Goal: Contribute content

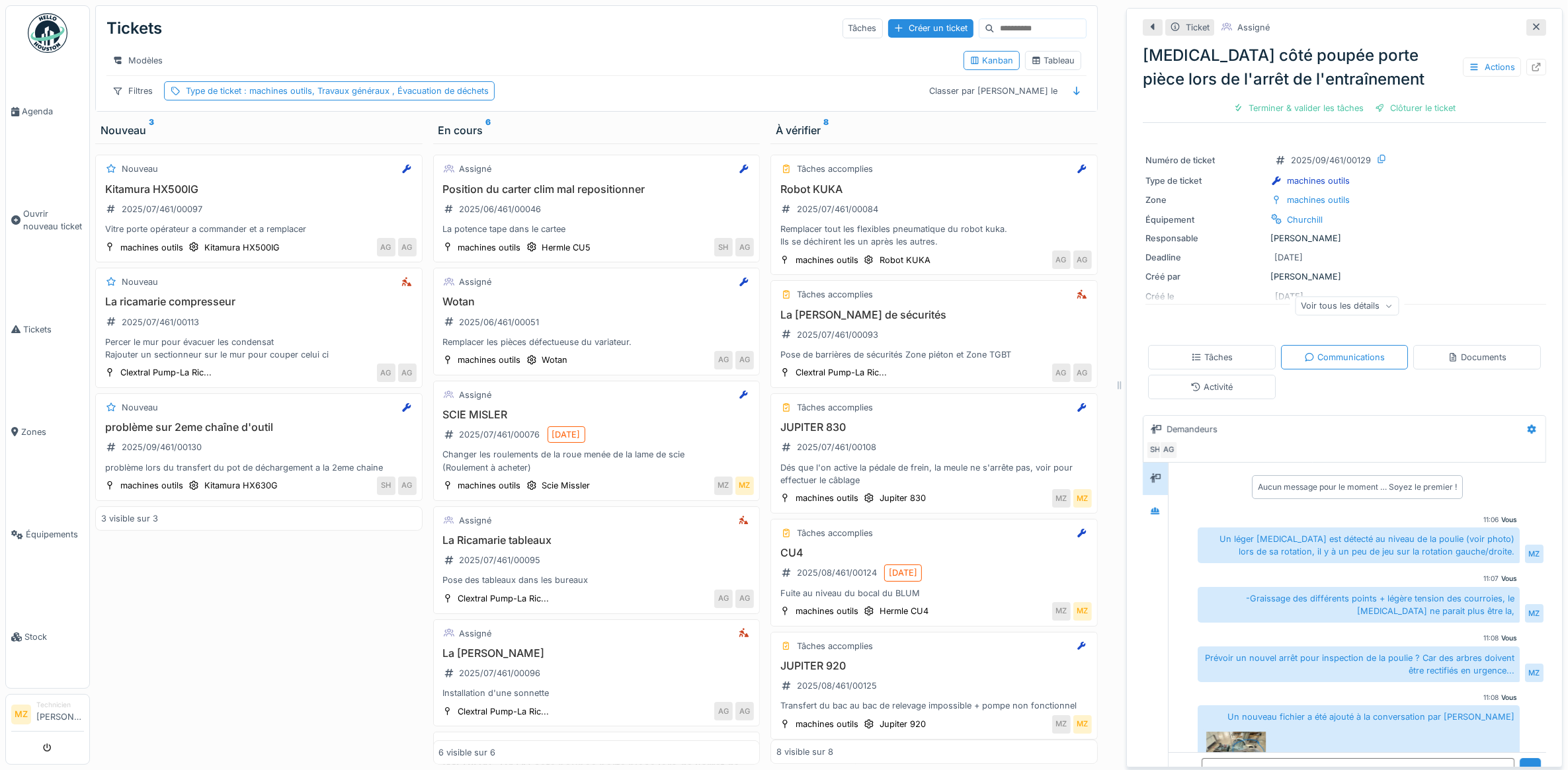
scroll to position [79, 0]
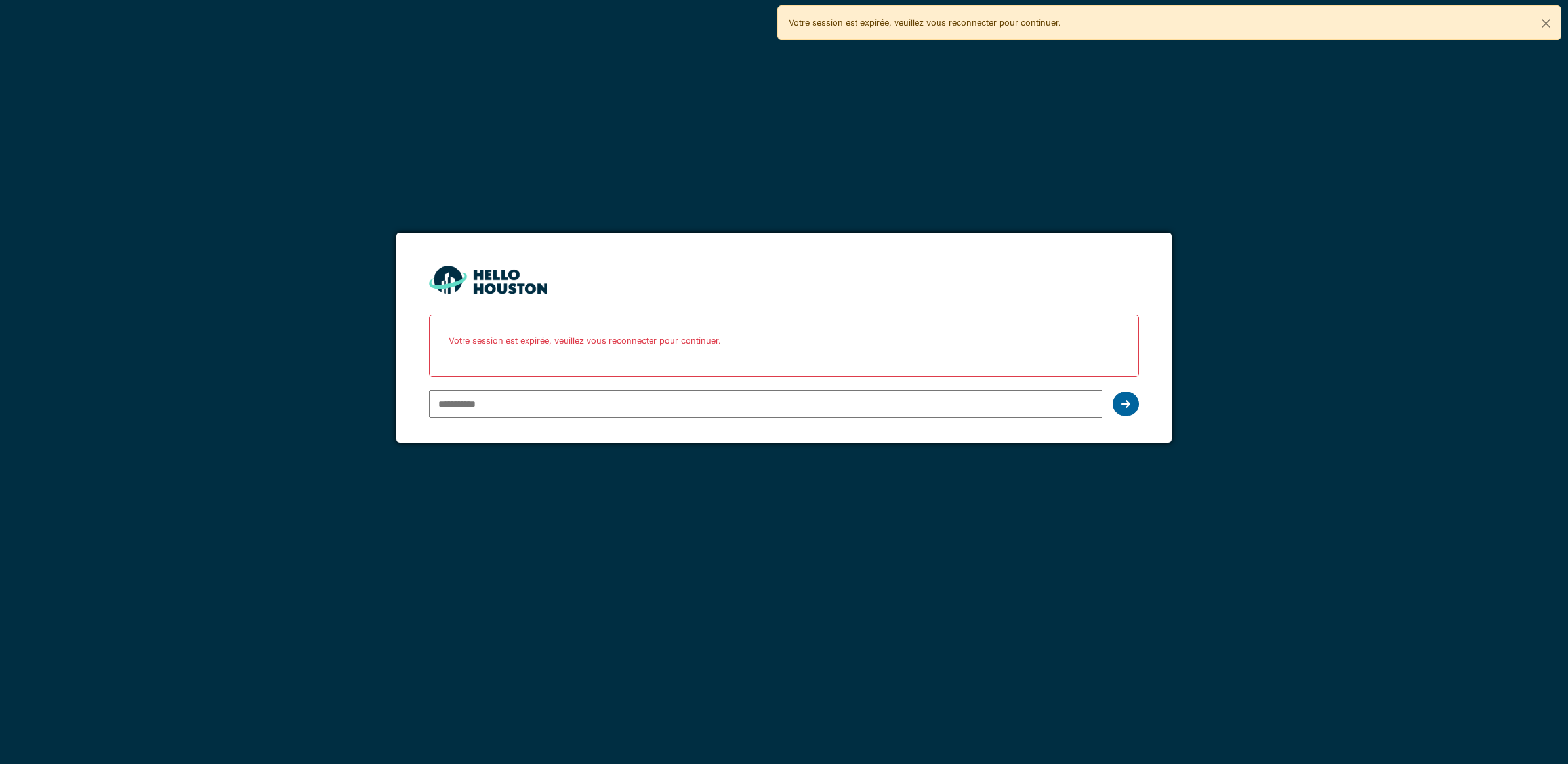
type input "**********"
click at [1120, 398] on div at bounding box center [1126, 404] width 26 height 25
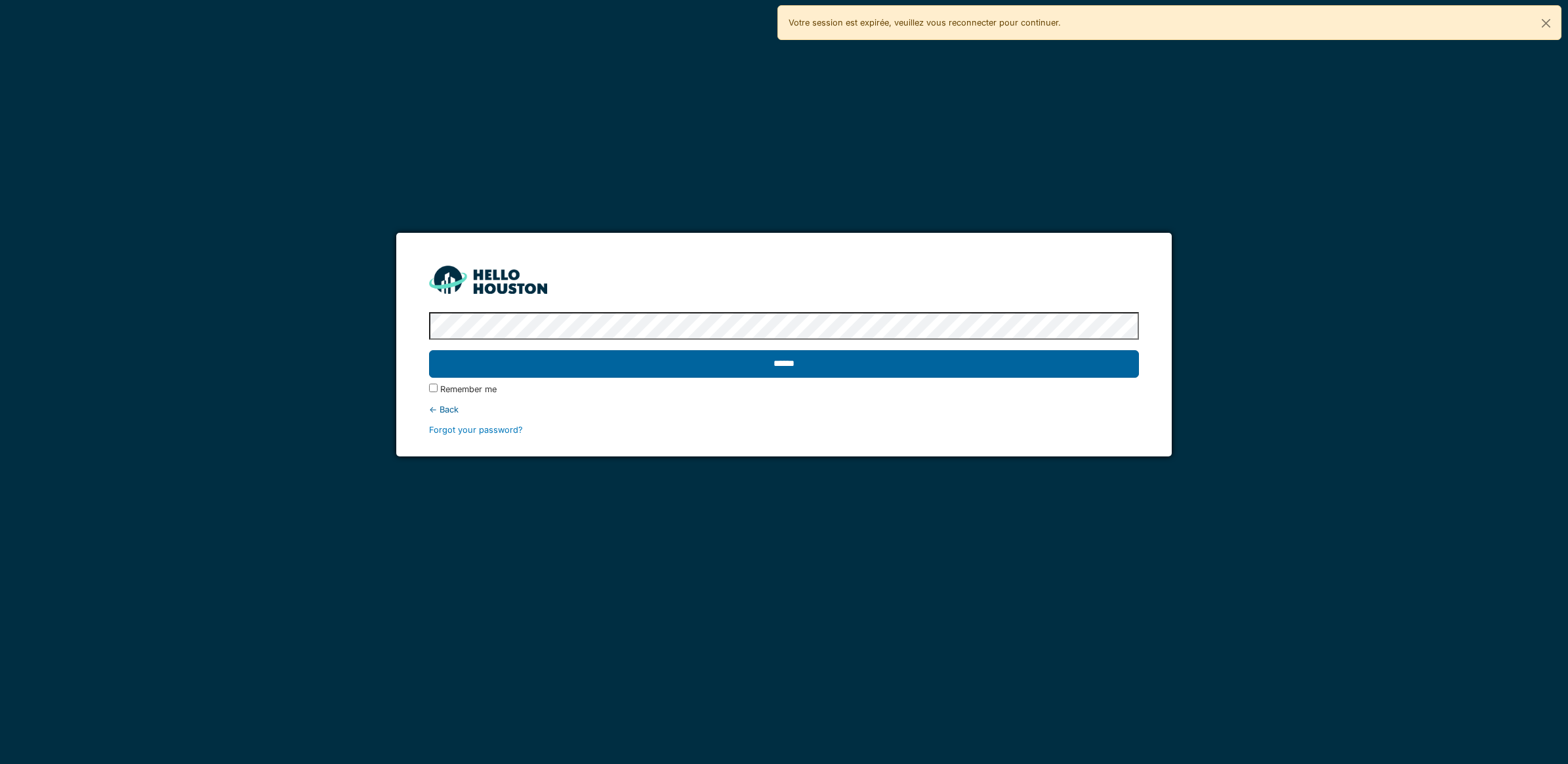
click at [975, 368] on input "******" at bounding box center [784, 364] width 710 height 27
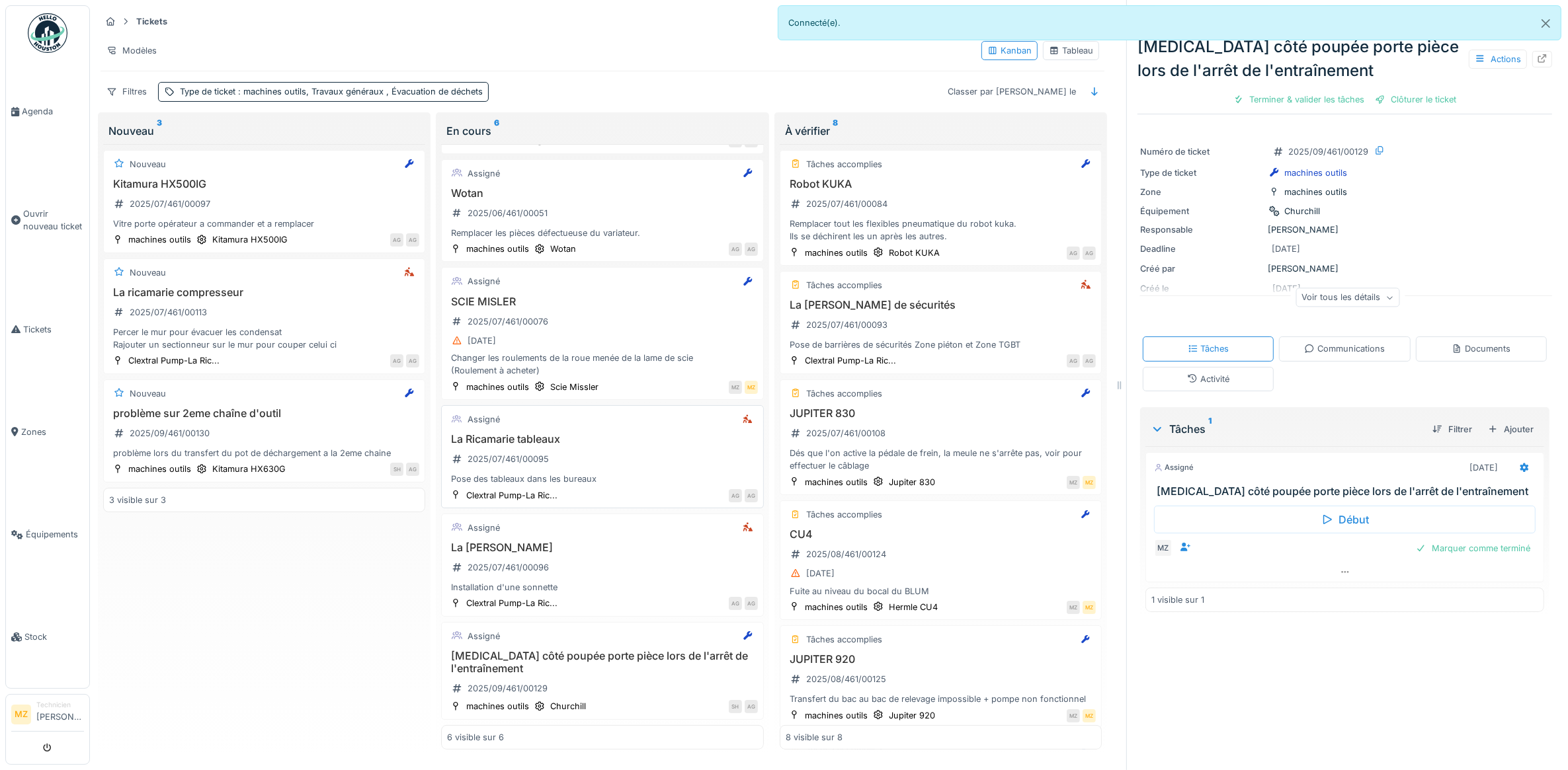
scroll to position [12, 0]
click at [651, 662] on div "[MEDICAL_DATA] côté poupée porte pièce lors de l'arrêt de l'entraînement 2025/0…" at bounding box center [602, 675] width 310 height 50
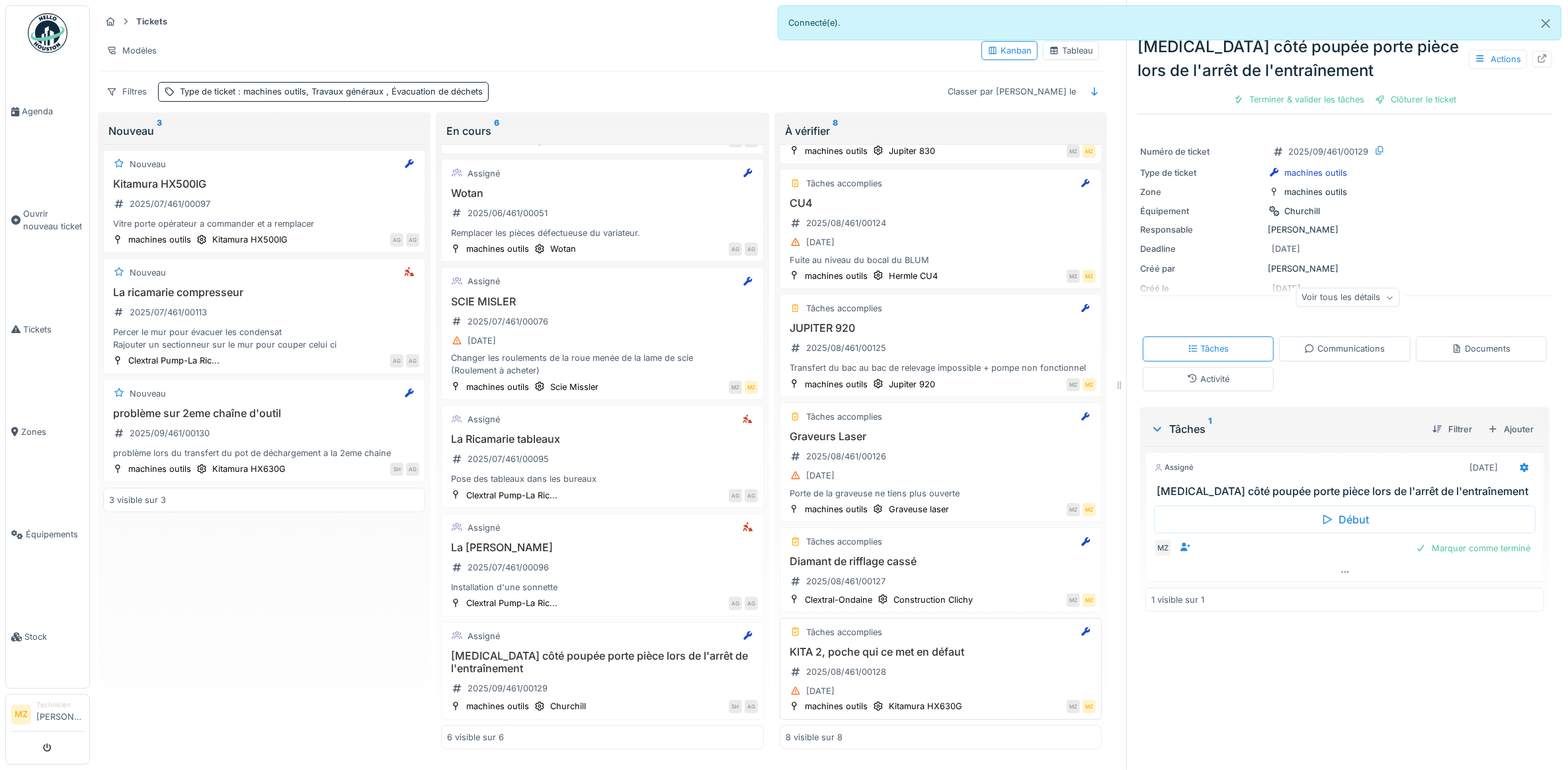
click at [926, 646] on h3 "KITA 2, poche qui ce met en défaut" at bounding box center [940, 652] width 310 height 12
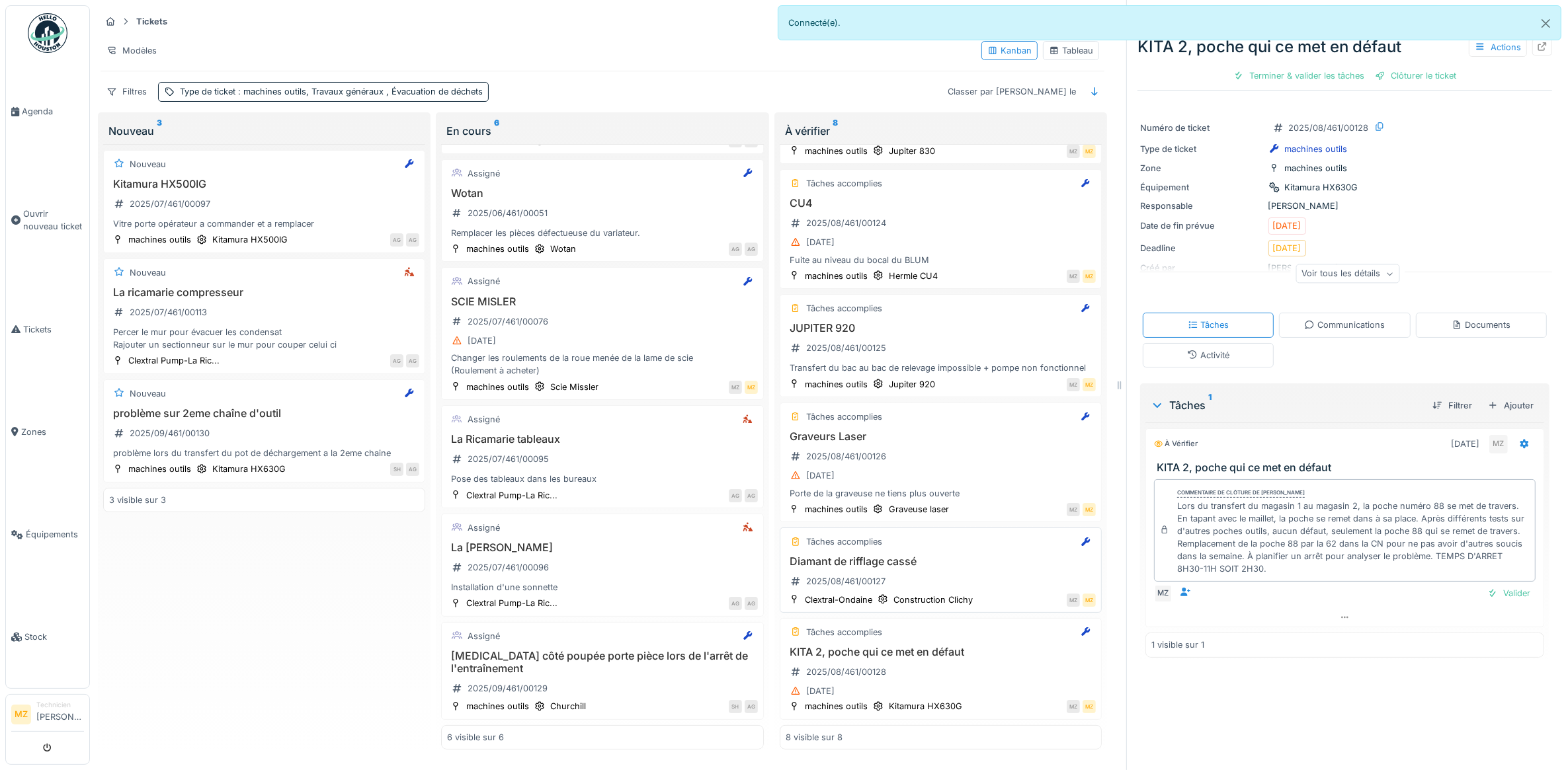
scroll to position [361, 0]
click at [906, 660] on div "KITA 2, poche qui ce met en défaut 2025/08/461/00128 [DATE]" at bounding box center [940, 673] width 310 height 54
click at [1321, 562] on div "Lors du transfert du magasin 1 au magasin 2, la poche numéro 88 se met de trave…" at bounding box center [1354, 538] width 353 height 76
click at [253, 207] on div "Kitamura HX500IG 2025/07/461/00097 Vitre porte opérateur a commander et a rempl…" at bounding box center [264, 204] width 310 height 53
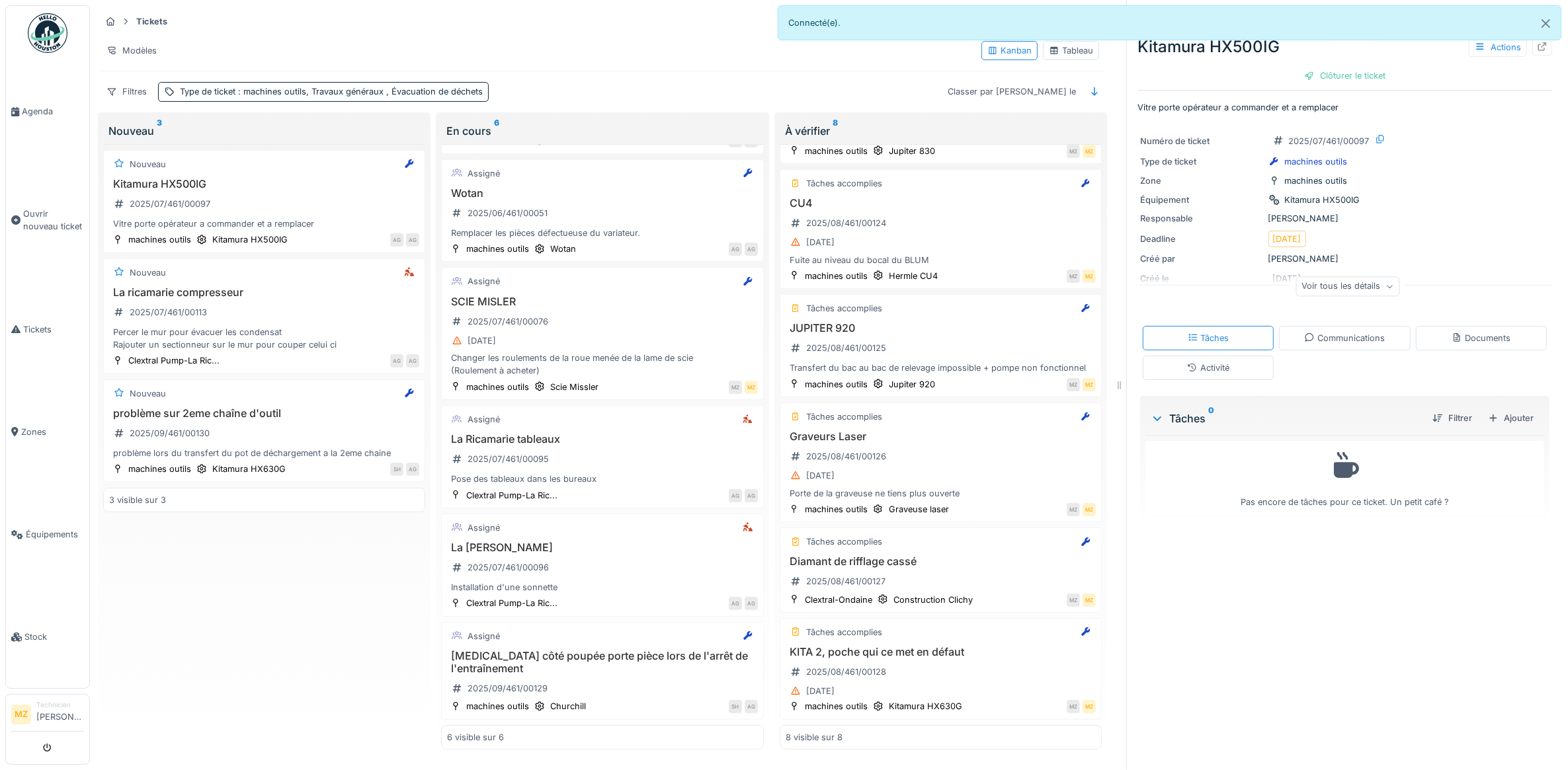
click at [1376, 328] on div "Communications" at bounding box center [1344, 338] width 131 height 25
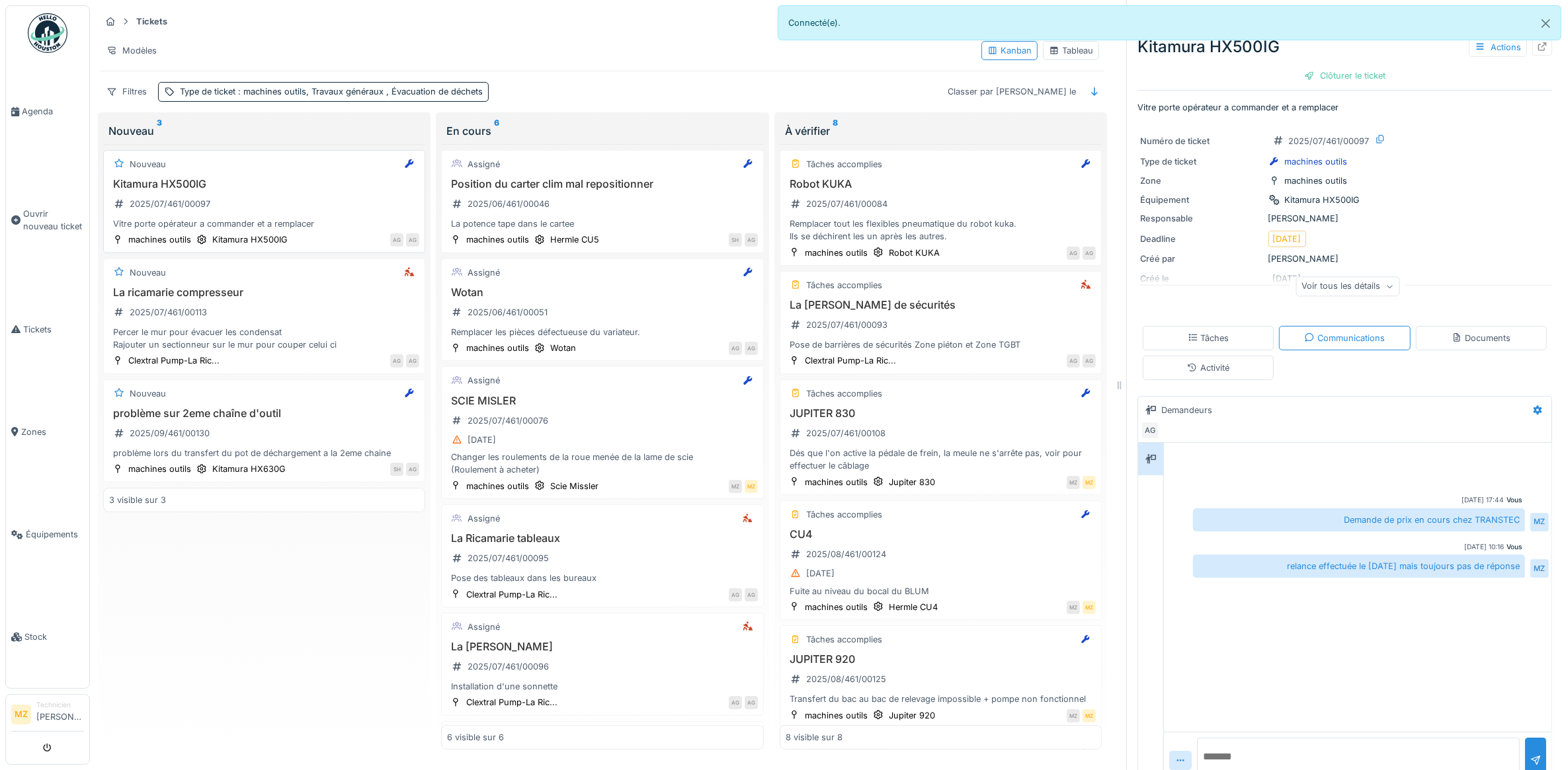
click at [291, 180] on h3 "Kitamura HX500IG" at bounding box center [264, 184] width 310 height 12
click at [1485, 332] on div "Documents" at bounding box center [1481, 338] width 59 height 12
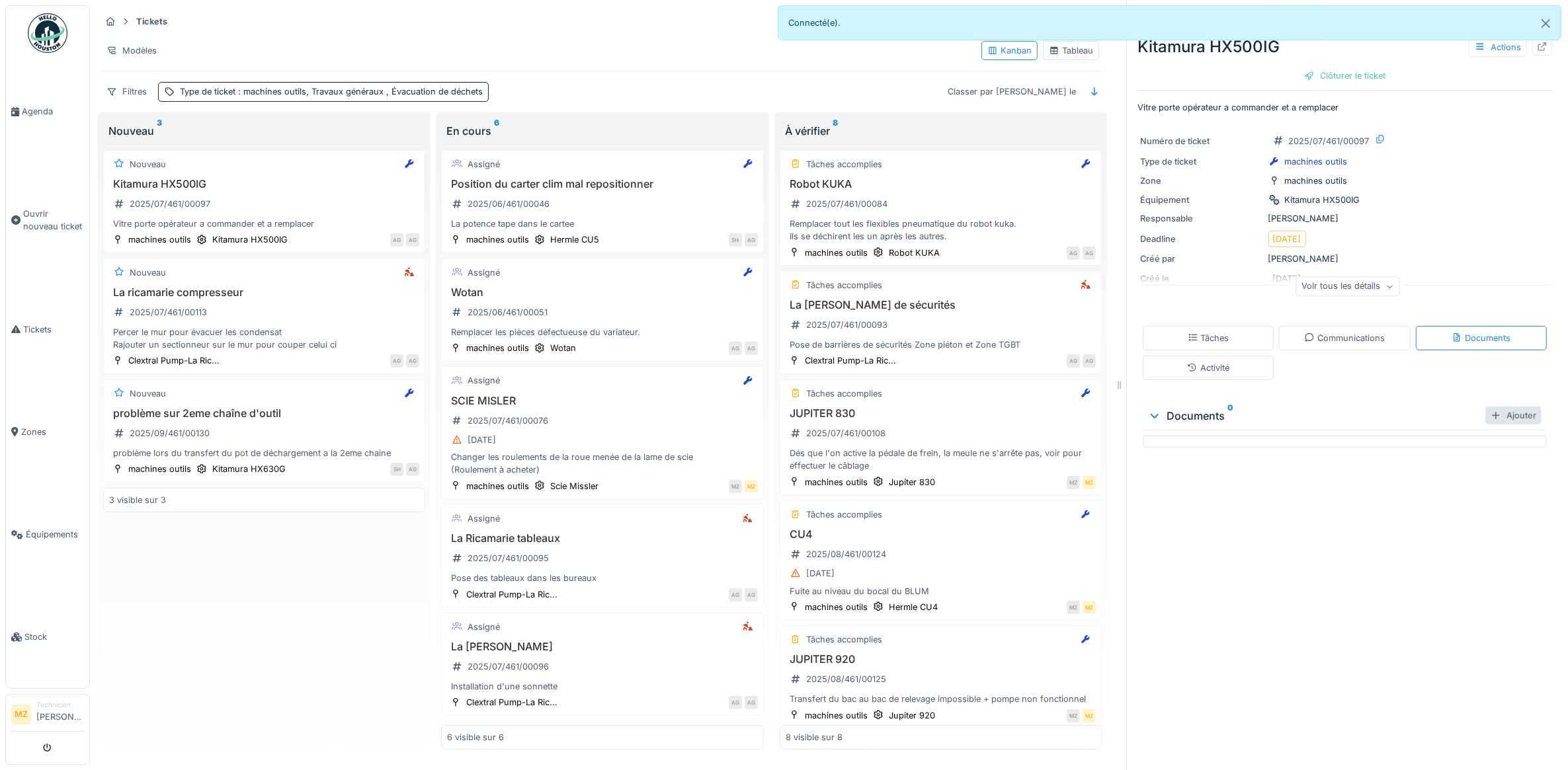
click at [1495, 406] on div "Ajouter" at bounding box center [1514, 415] width 56 height 18
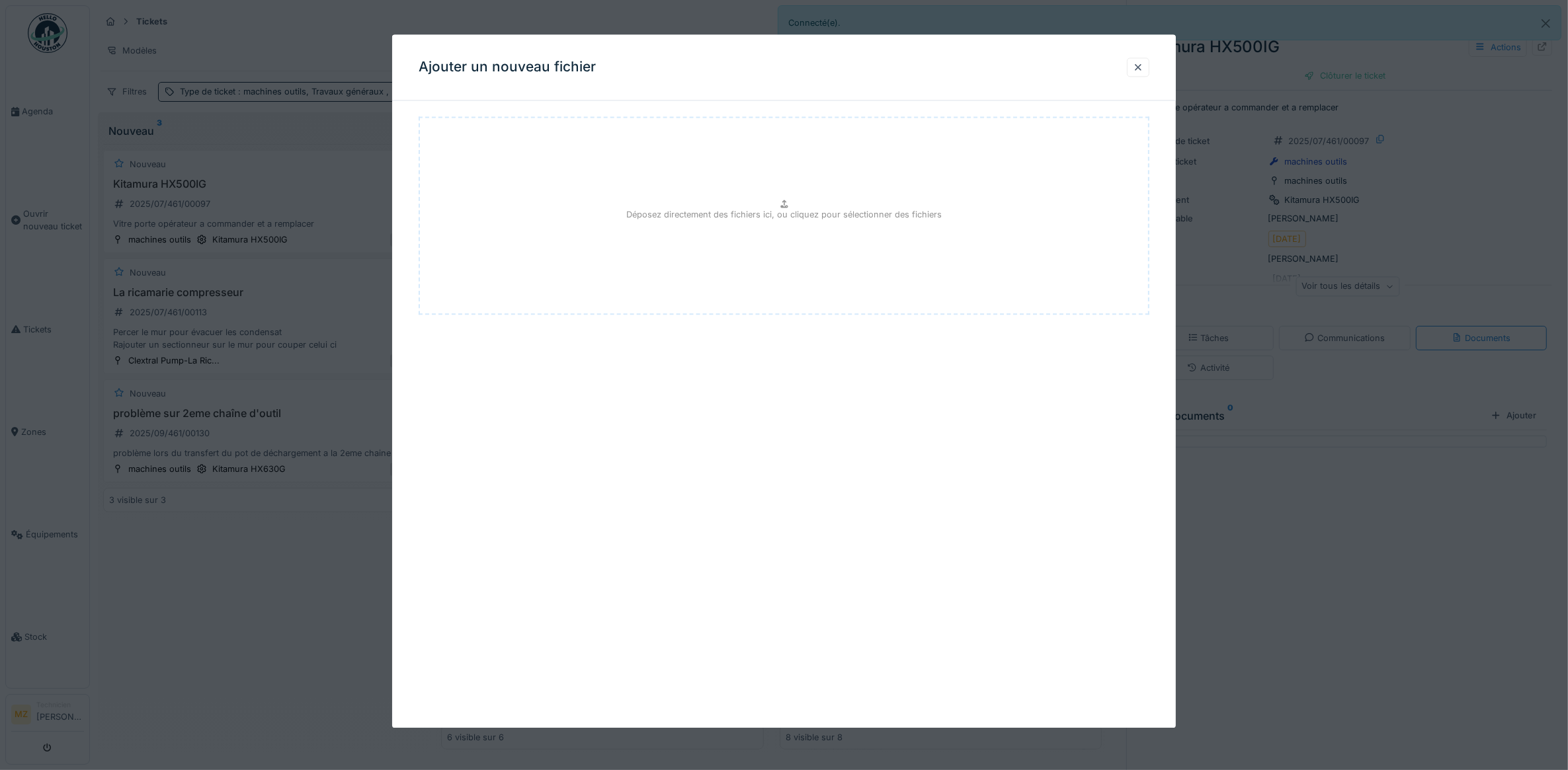
click at [836, 220] on p "Déposez directement des fichiers ici, ou cliquez pour sélectionner des fichiers" at bounding box center [784, 214] width 316 height 12
type input "**********"
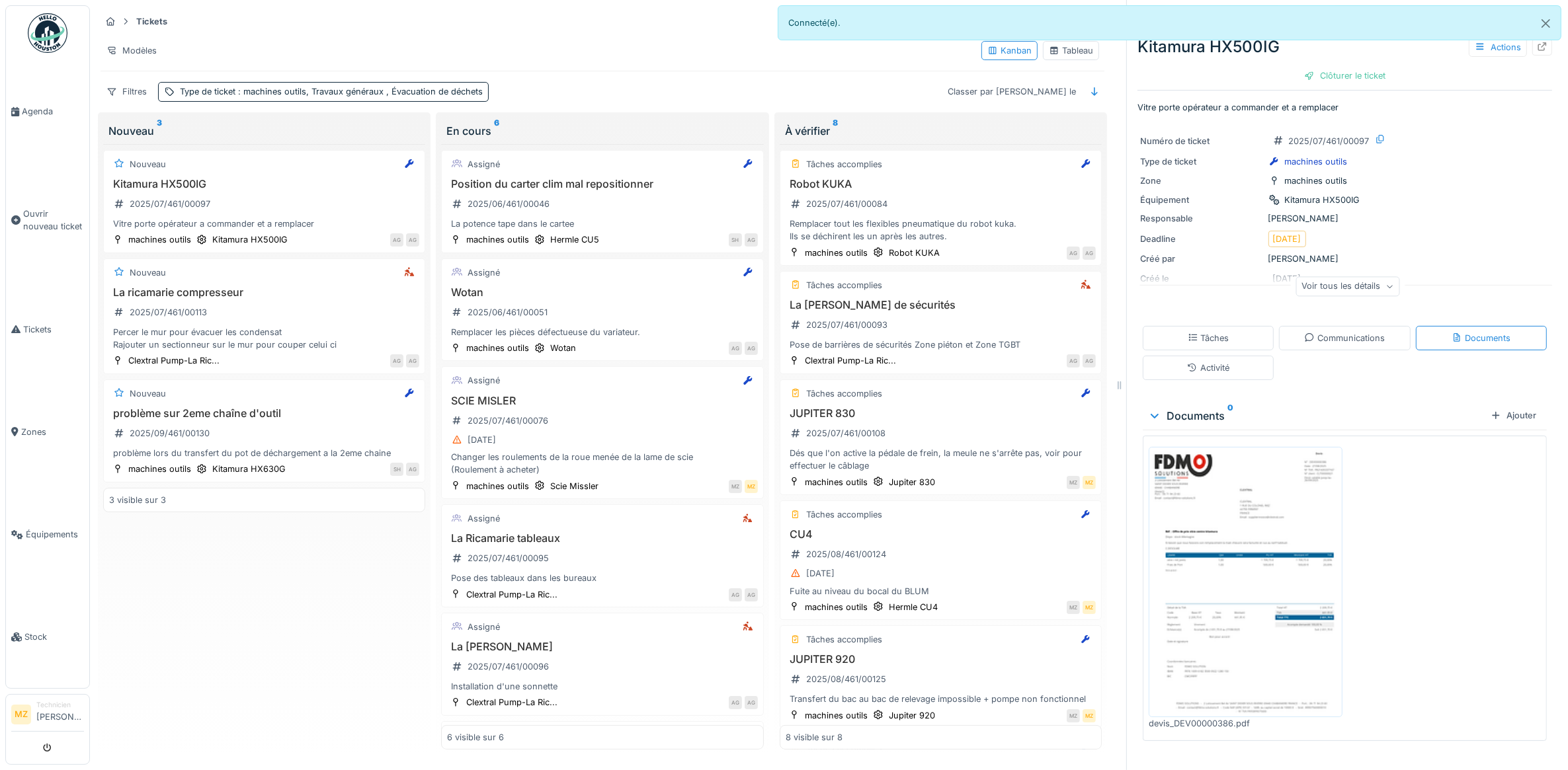
click at [279, 577] on div "Nouveau Kitamura HX500IG 2025/07/461/00097 Vitre porte opérateur a commander et…" at bounding box center [264, 446] width 322 height 605
click at [279, 178] on h3 "Kitamura HX500IG" at bounding box center [264, 184] width 310 height 12
click at [1369, 328] on div "Communications" at bounding box center [1344, 338] width 131 height 25
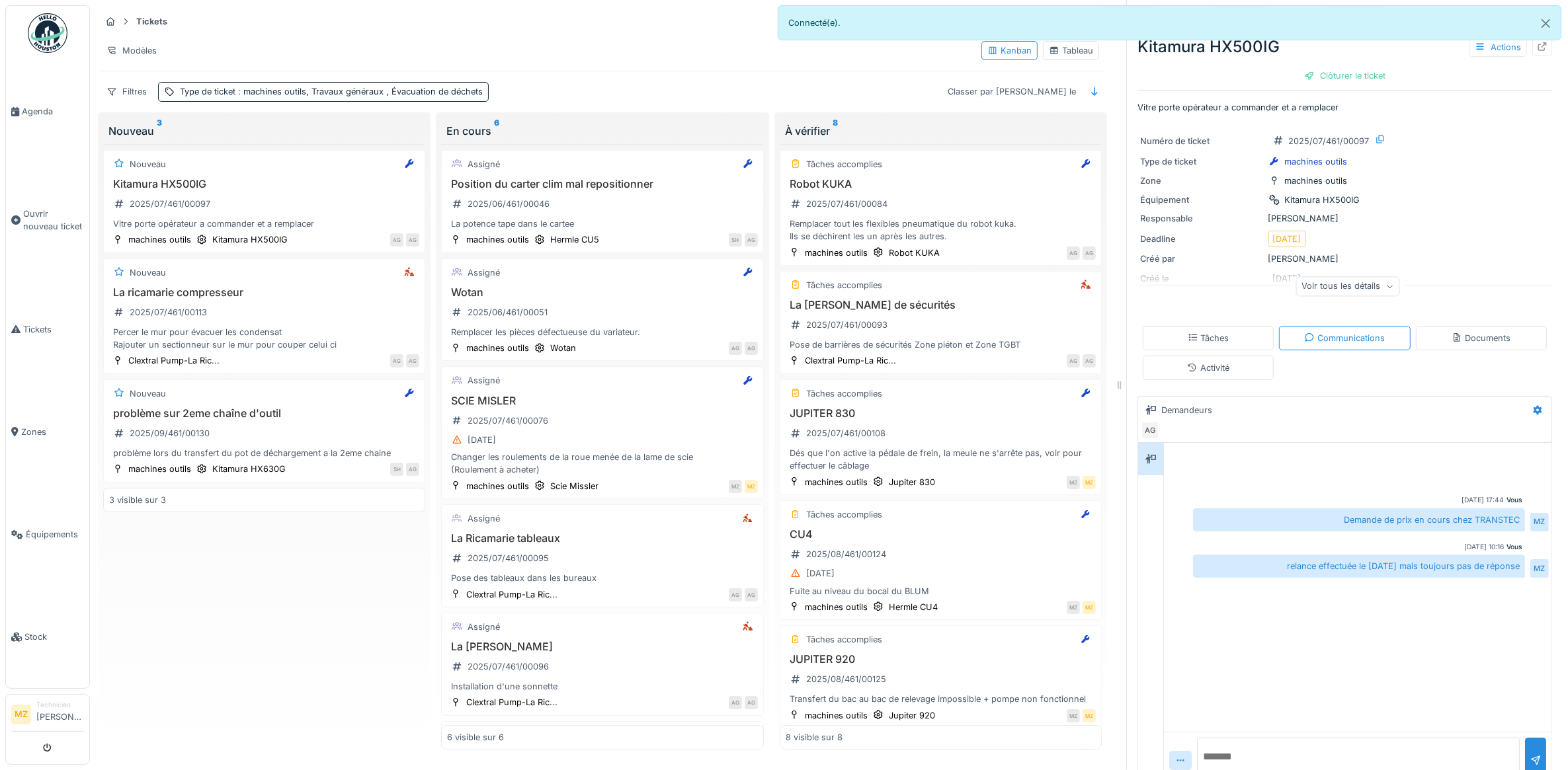
click at [1424, 329] on div "Documents" at bounding box center [1481, 338] width 131 height 25
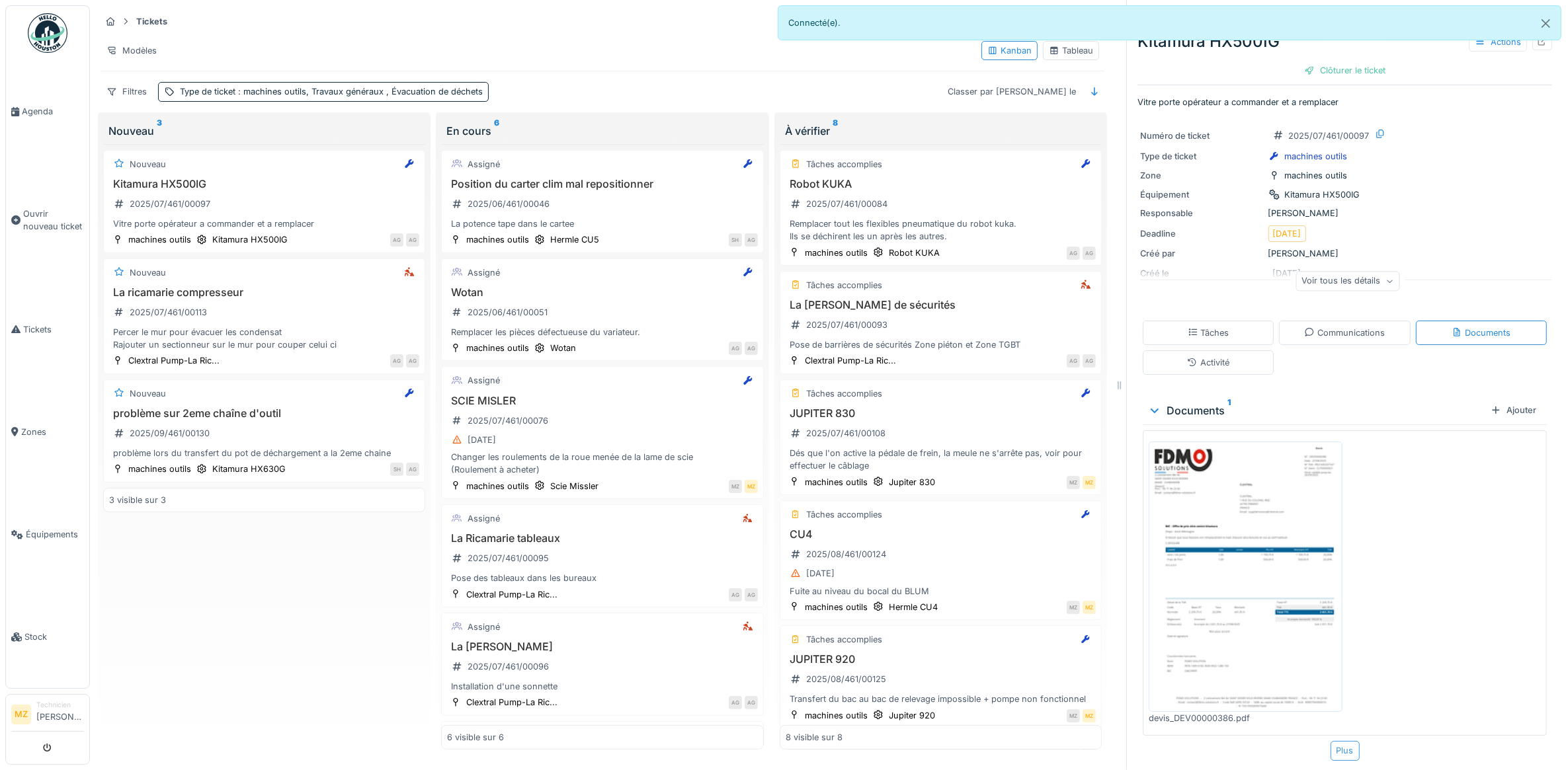
click at [1330, 741] on div "Plus" at bounding box center [1345, 751] width 29 height 19
click at [1283, 544] on img at bounding box center [1246, 576] width 187 height 264
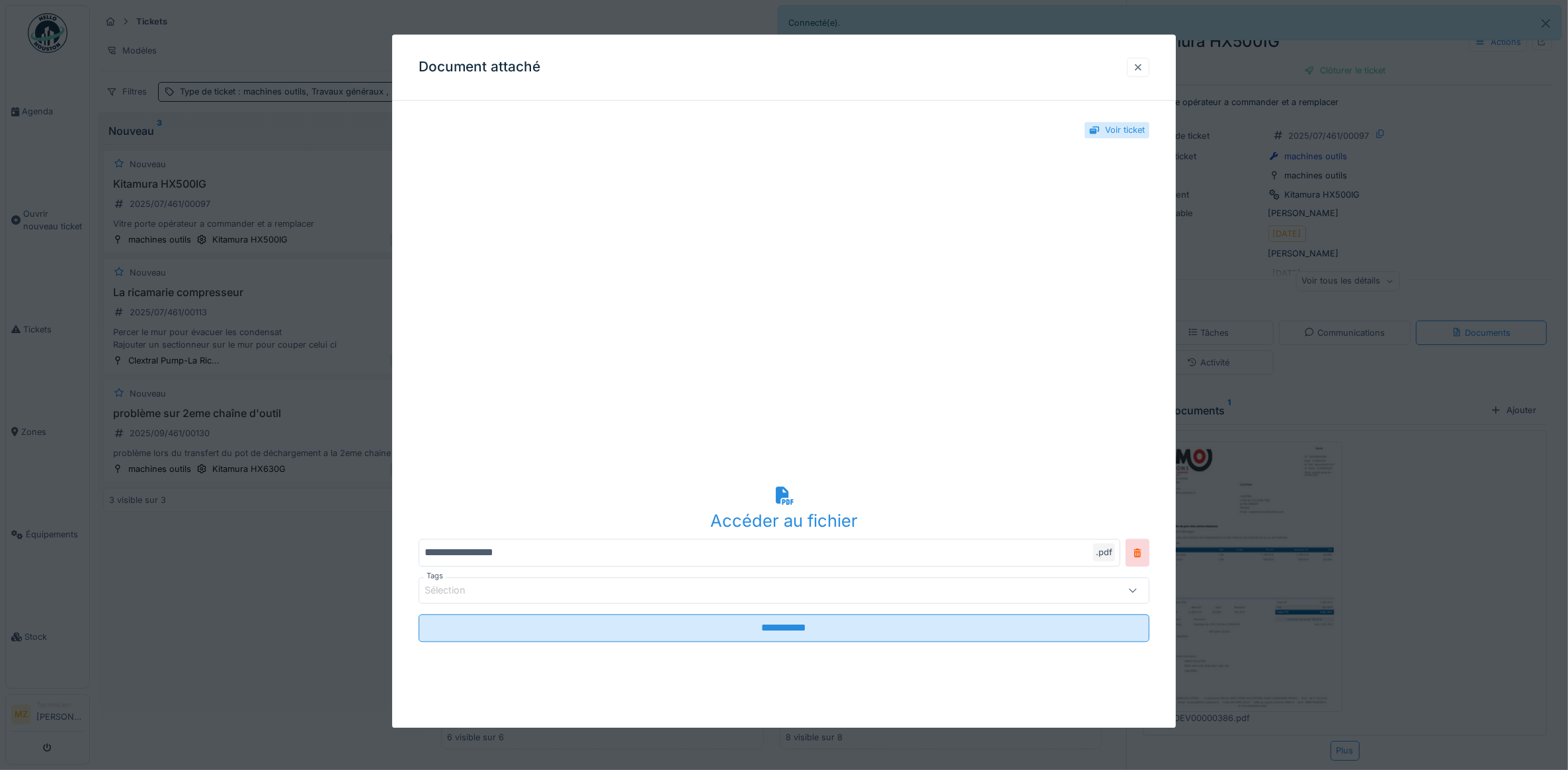
click at [1143, 74] on div at bounding box center [1137, 67] width 10 height 12
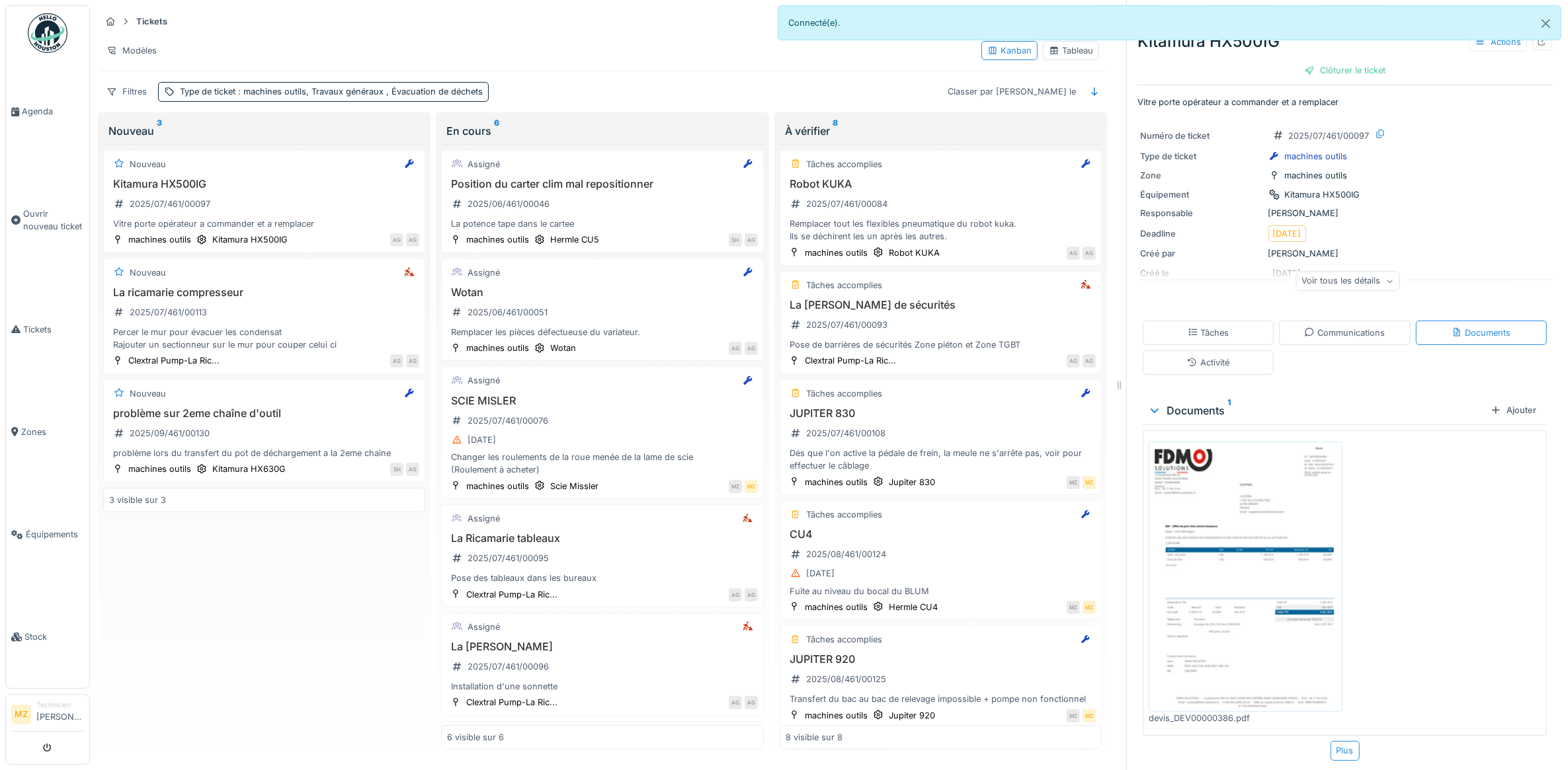
click at [1204, 491] on img at bounding box center [1246, 576] width 187 height 264
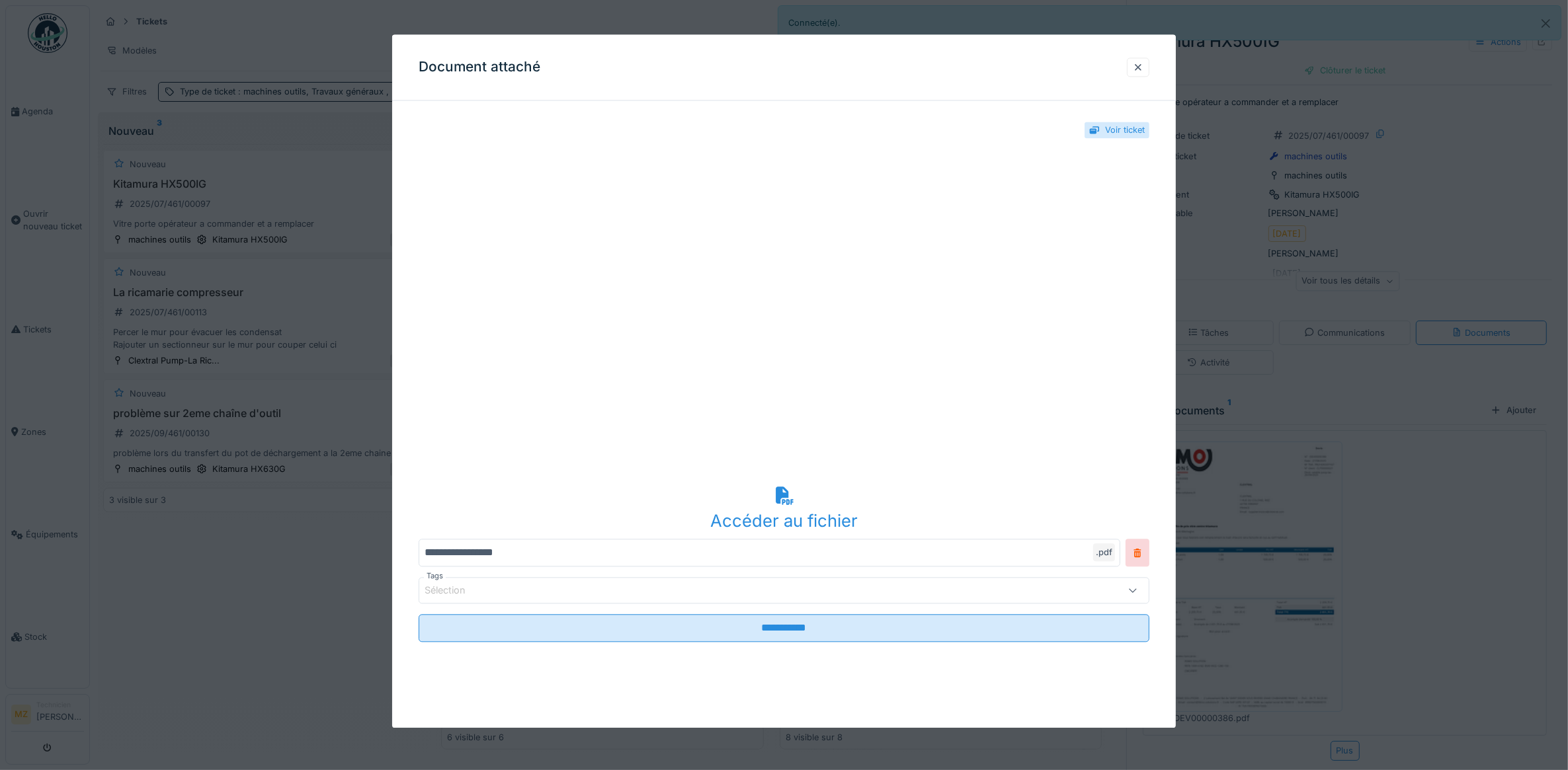
click at [768, 488] on div "Accéder au fichier" at bounding box center [785, 509] width 732 height 51
click at [1148, 74] on div at bounding box center [1138, 67] width 23 height 19
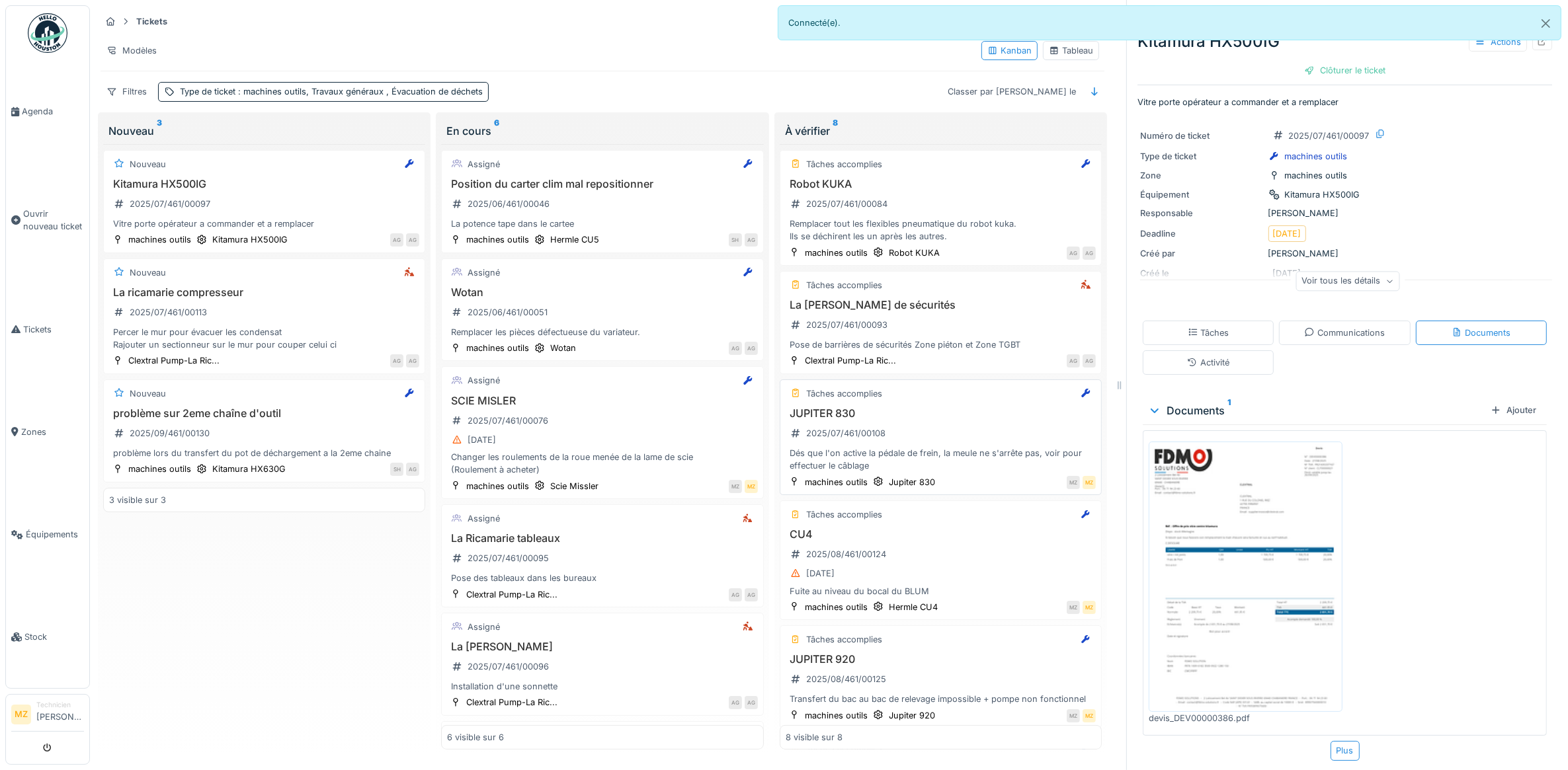
scroll to position [0, 0]
